Goal: Task Accomplishment & Management: Manage account settings

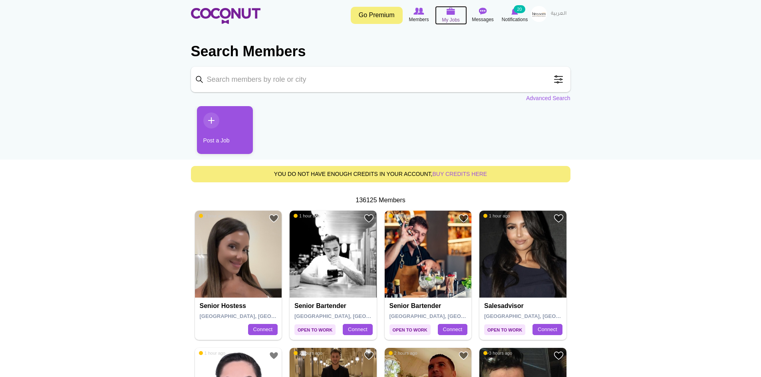
click at [448, 12] on img at bounding box center [450, 11] width 9 height 7
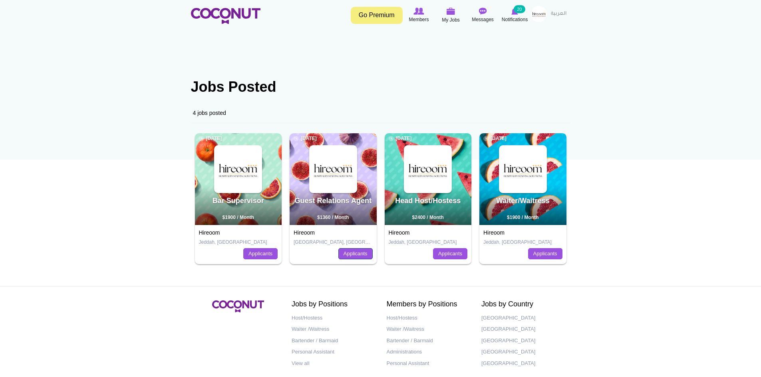
click at [359, 255] on link "Applicants" at bounding box center [355, 253] width 34 height 11
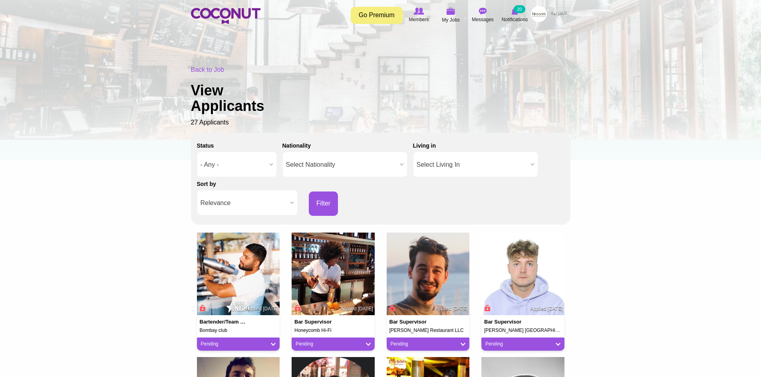
click at [262, 206] on span "Relevance" at bounding box center [243, 203] width 86 height 26
click at [235, 230] on li "Apply Date" at bounding box center [247, 230] width 97 height 10
click at [321, 203] on button "Filter" at bounding box center [324, 204] width 30 height 24
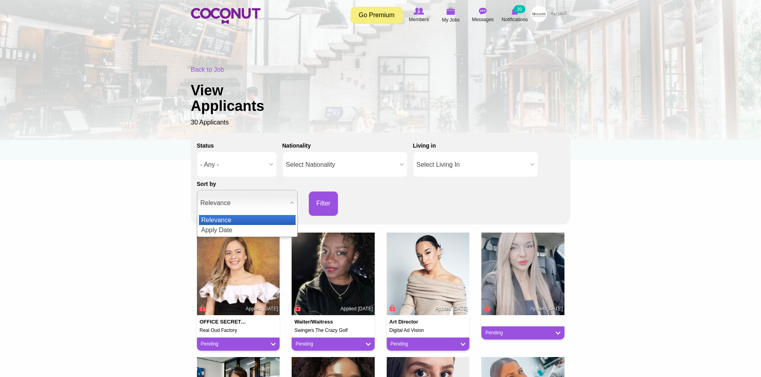
click at [252, 198] on span "Relevance" at bounding box center [243, 203] width 86 height 26
click at [246, 225] on li "Apply Date" at bounding box center [247, 230] width 97 height 10
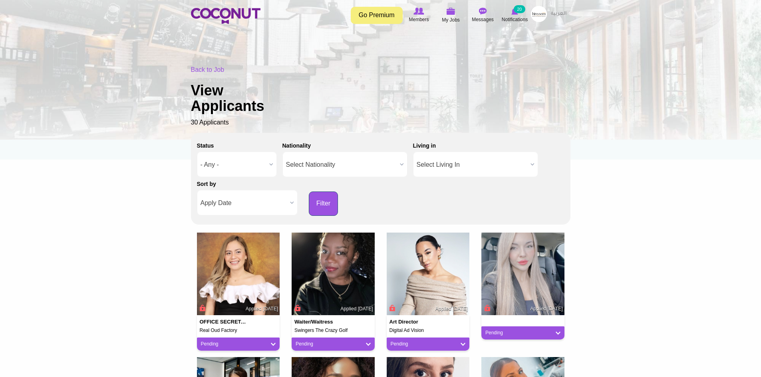
click at [331, 204] on button "Filter" at bounding box center [324, 204] width 30 height 24
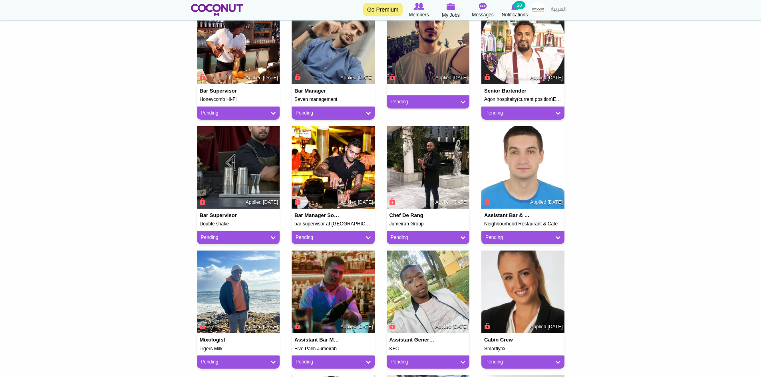
scroll to position [319, 0]
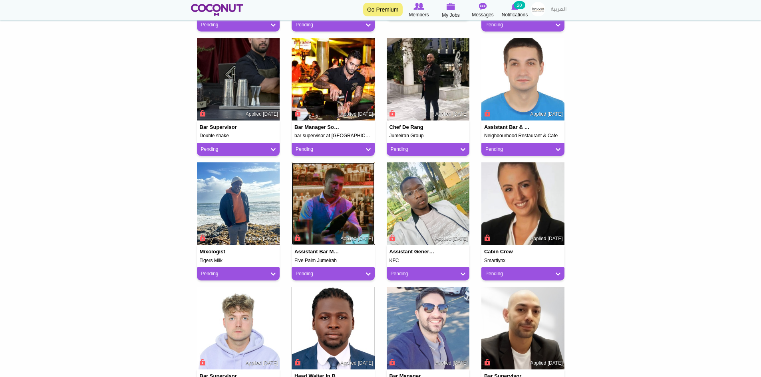
click at [317, 208] on img at bounding box center [332, 203] width 83 height 83
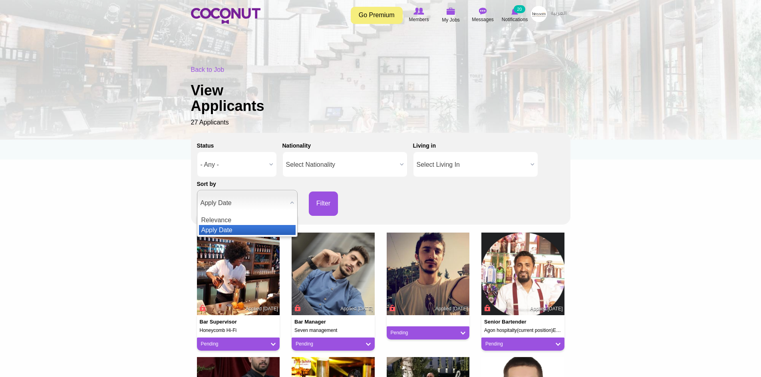
click at [256, 202] on span "Apply Date" at bounding box center [243, 203] width 86 height 26
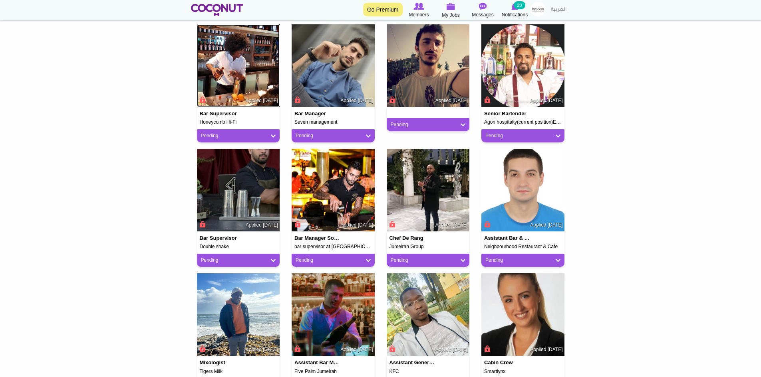
scroll to position [200, 0]
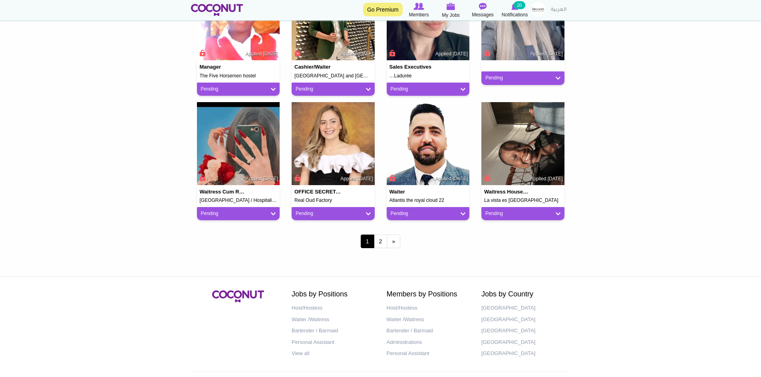
scroll to position [639, 0]
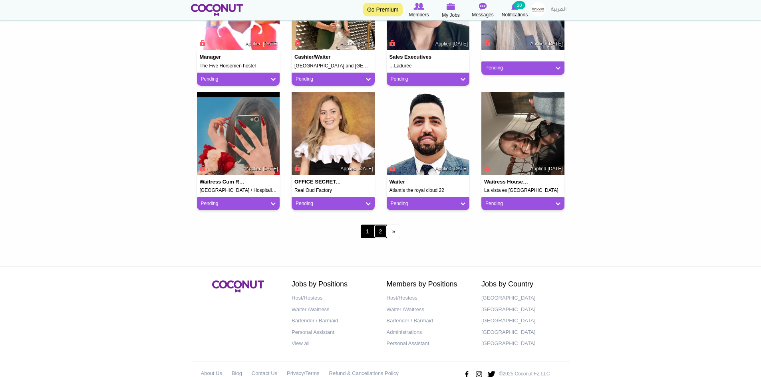
click at [378, 236] on link "2" at bounding box center [381, 232] width 14 height 14
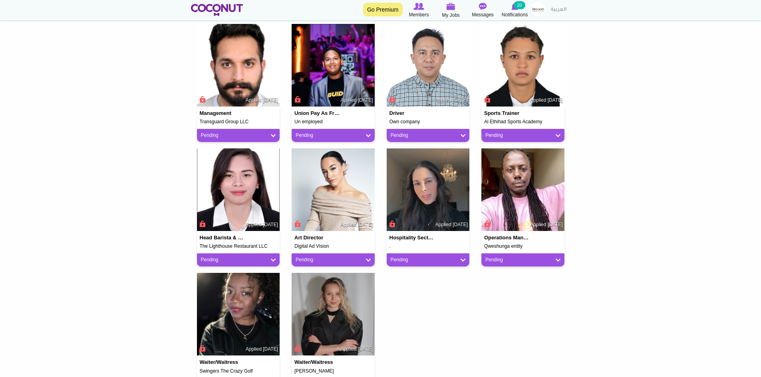
scroll to position [240, 0]
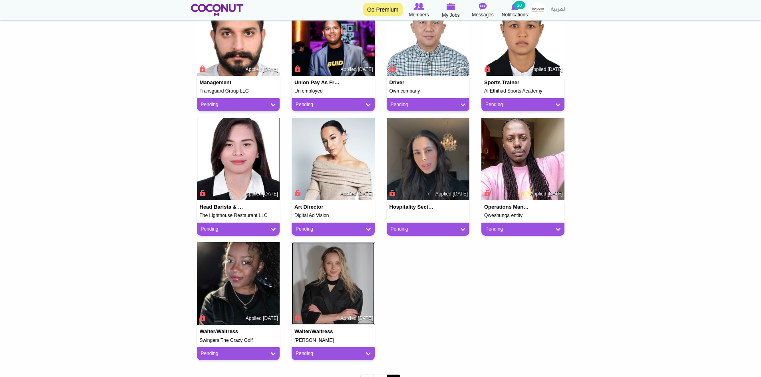
click at [339, 279] on img at bounding box center [332, 283] width 83 height 83
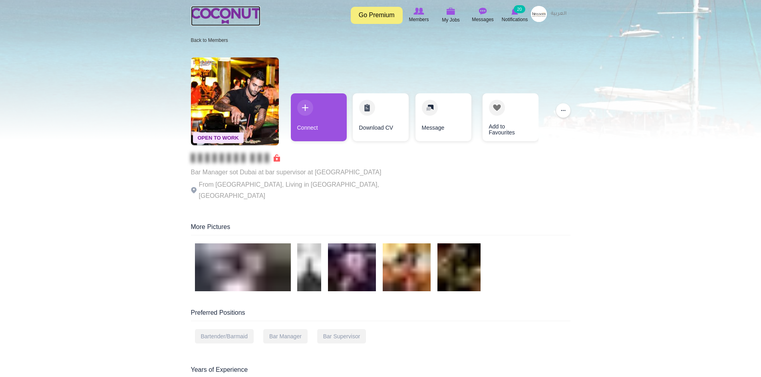
click at [246, 12] on img at bounding box center [225, 16] width 69 height 16
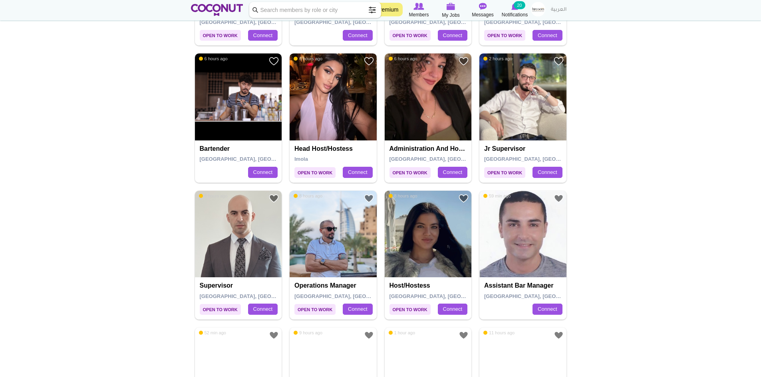
scroll to position [878, 0]
